Goal: Book appointment/travel/reservation

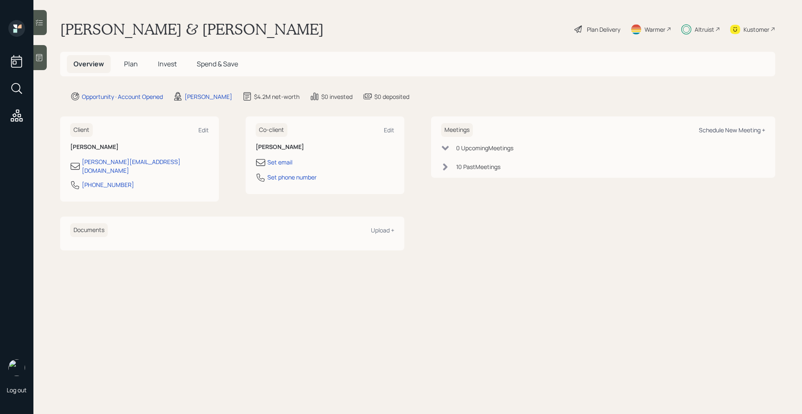
click at [740, 131] on div "Schedule New Meeting +" at bounding box center [732, 130] width 66 height 8
select select "bffa7908-1b2a-4c79-9bb6-f0ec9aed22d3"
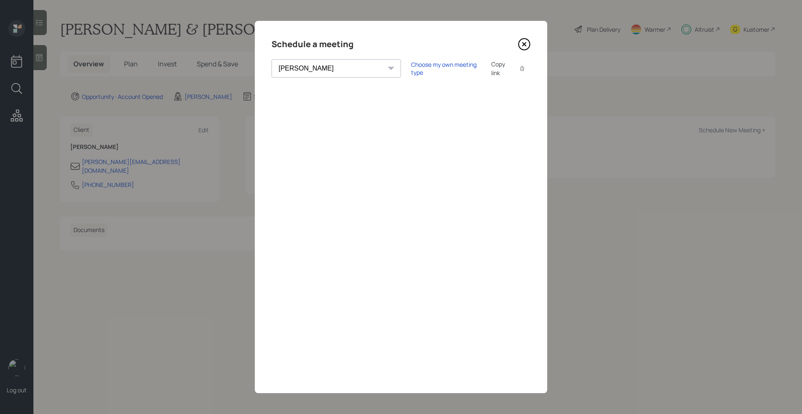
click at [529, 44] on icon at bounding box center [524, 44] width 13 height 13
